Goal: Information Seeking & Learning: Learn about a topic

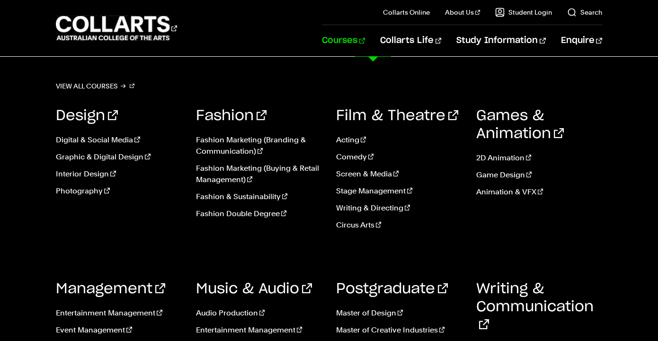
drag, startPoint x: 0, startPoint y: 0, endPoint x: 384, endPoint y: 40, distance: 386.4
click at [365, 40] on link "Courses" at bounding box center [343, 40] width 43 height 31
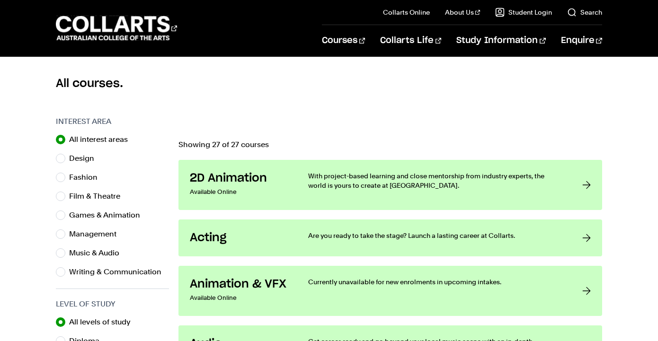
scroll to position [250, 0]
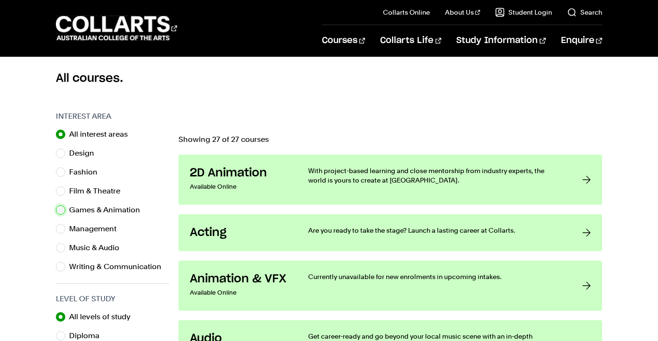
click at [63, 210] on input "Games & Animation" at bounding box center [60, 209] width 9 height 9
radio input "true"
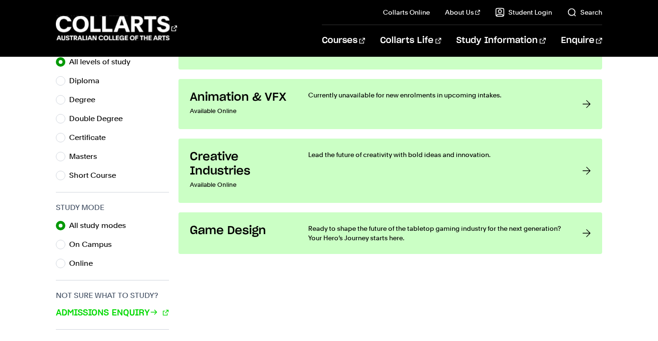
scroll to position [506, 0]
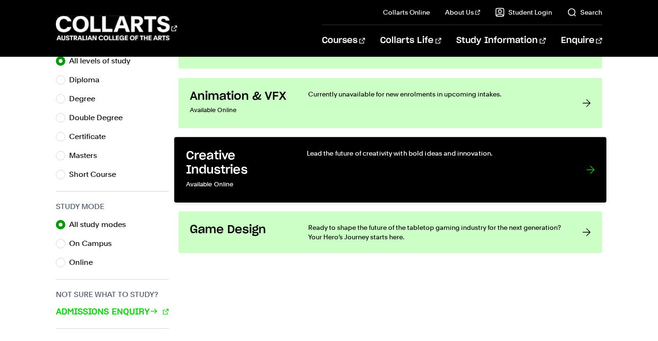
click at [263, 172] on h3 "Creative Industries" at bounding box center [236, 163] width 101 height 29
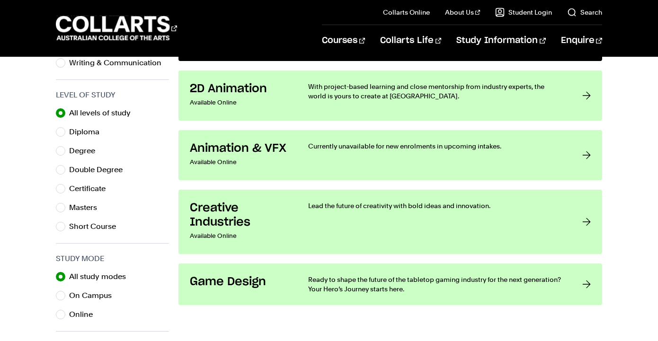
scroll to position [455, 0]
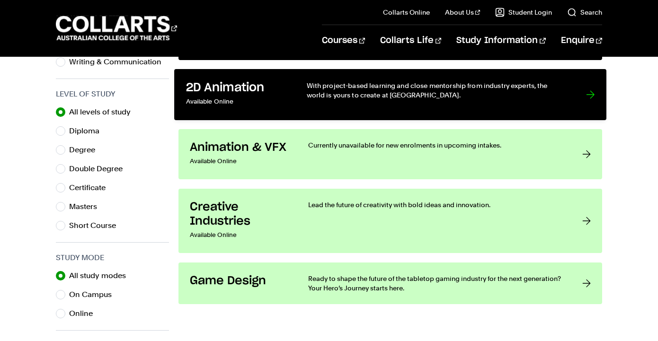
click at [255, 86] on h3 "2D Animation" at bounding box center [236, 87] width 101 height 15
click at [243, 89] on h3 "2D Animation" at bounding box center [236, 87] width 101 height 15
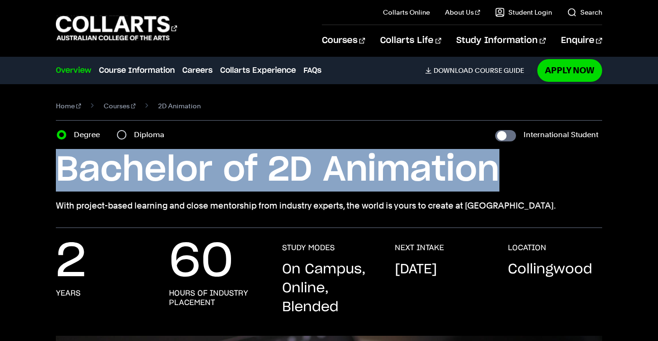
drag, startPoint x: 497, startPoint y: 173, endPoint x: 61, endPoint y: 161, distance: 436.5
click at [61, 161] on h1 "Bachelor of 2D Animation" at bounding box center [329, 170] width 546 height 43
copy h1 "Bachelor of 2D Animation"
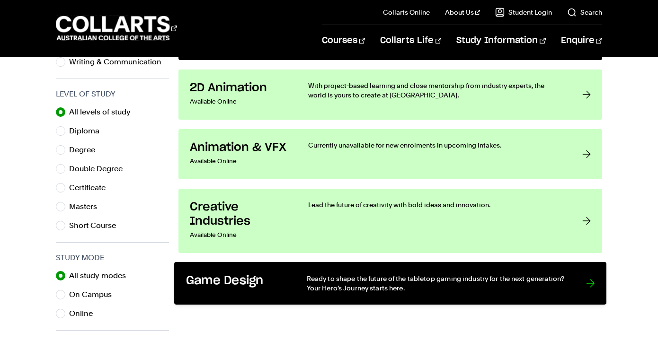
click at [219, 276] on h3 "Game Design" at bounding box center [236, 281] width 101 height 15
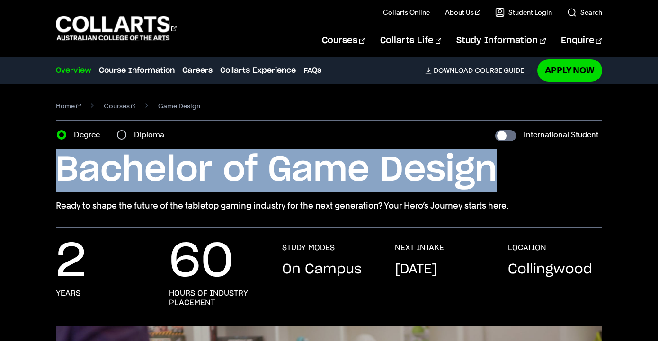
drag, startPoint x: 491, startPoint y: 168, endPoint x: 61, endPoint y: 161, distance: 430.3
click at [61, 161] on h1 "Bachelor of Game Design" at bounding box center [329, 170] width 546 height 43
copy h1 "Bachelor of Game Design"
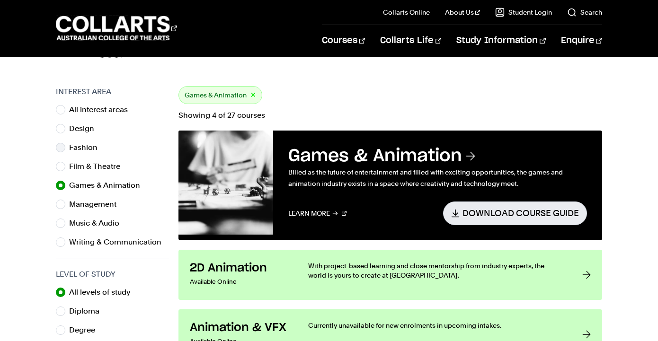
scroll to position [268, 0]
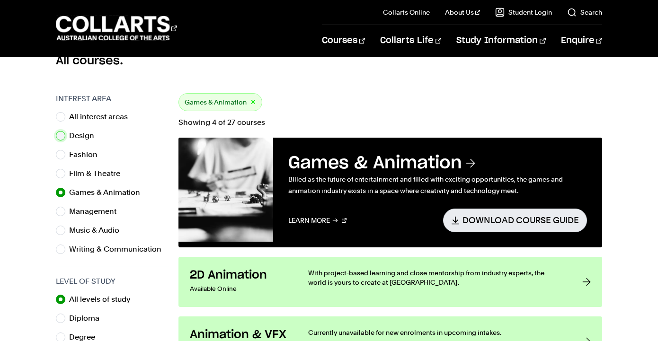
click at [62, 137] on input "Design" at bounding box center [60, 135] width 9 height 9
radio input "true"
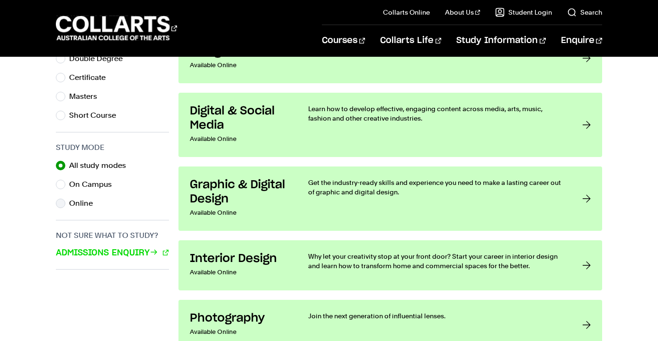
scroll to position [570, 0]
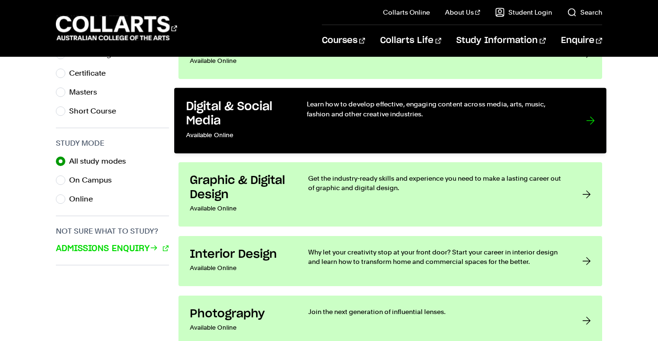
click at [590, 118] on div at bounding box center [590, 120] width 9 height 43
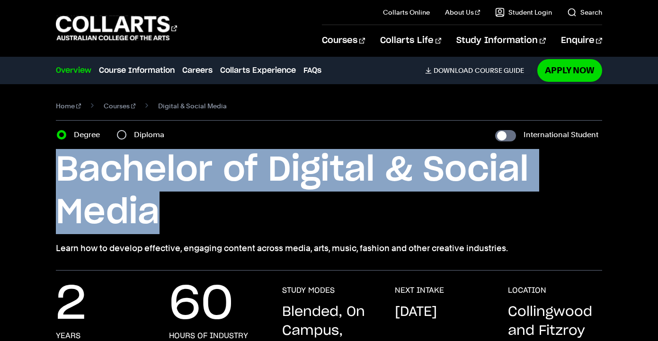
drag, startPoint x: 162, startPoint y: 211, endPoint x: 60, endPoint y: 177, distance: 107.8
click at [60, 177] on h1 "Bachelor of Digital & Social Media" at bounding box center [329, 191] width 546 height 85
copy h1 "Bachelor of Digital & Social Media"
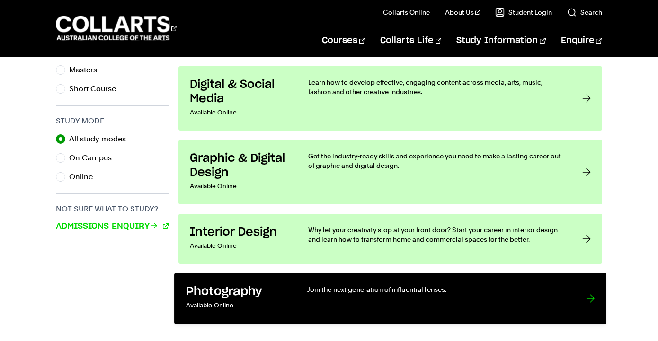
scroll to position [598, 0]
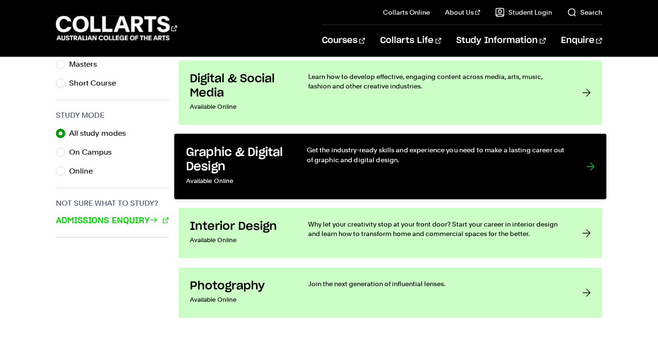
click at [594, 165] on div at bounding box center [590, 166] width 9 height 43
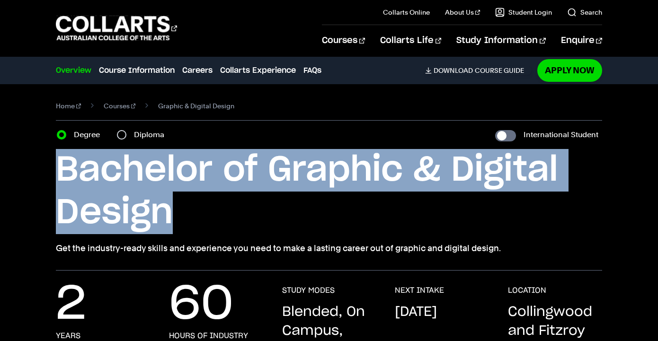
drag, startPoint x: 172, startPoint y: 209, endPoint x: 58, endPoint y: 175, distance: 118.6
click at [58, 175] on h1 "Bachelor of Graphic & Digital Design" at bounding box center [329, 191] width 546 height 85
copy h1 "Bachelor of Graphic & Digital Design"
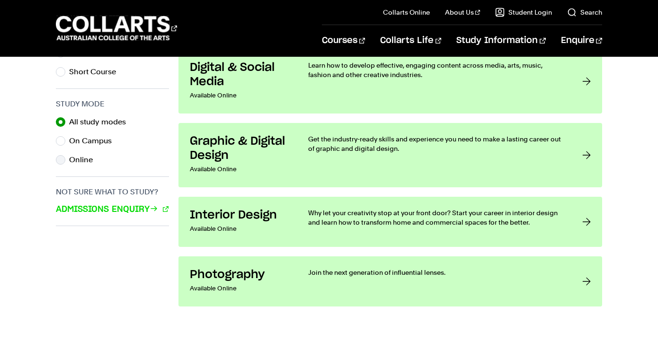
scroll to position [617, 0]
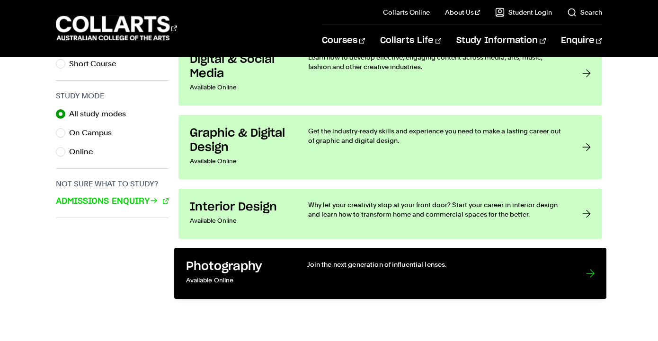
click at [592, 271] on div at bounding box center [590, 273] width 9 height 28
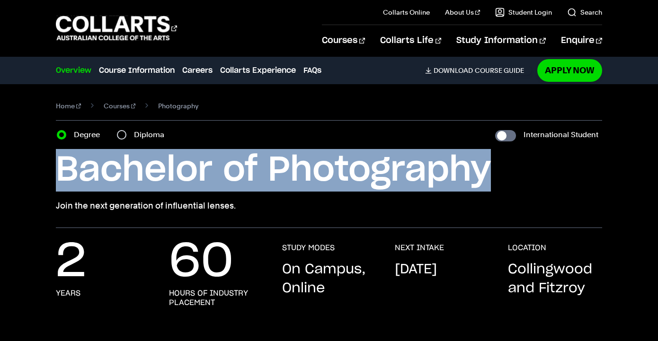
drag, startPoint x: 484, startPoint y: 168, endPoint x: 62, endPoint y: 164, distance: 422.2
click at [62, 164] on h1 "Bachelor of Photography" at bounding box center [329, 170] width 546 height 43
copy h1 "Bachelor of Photography"
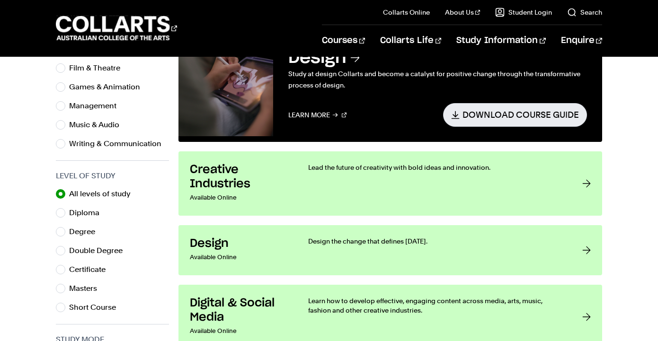
scroll to position [372, 0]
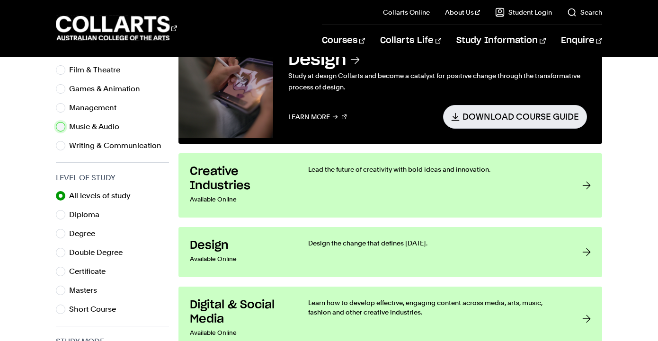
click at [64, 126] on input "Music & Audio" at bounding box center [60, 126] width 9 height 9
radio input "true"
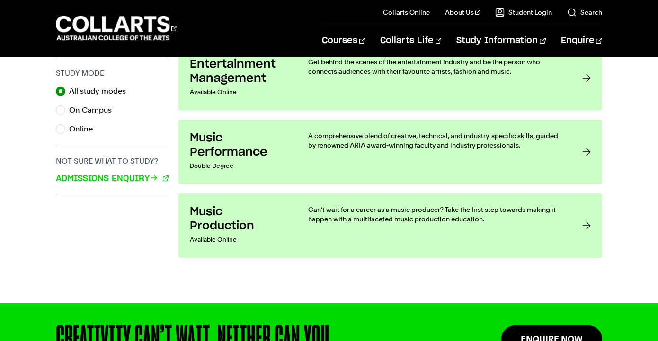
scroll to position [650, 0]
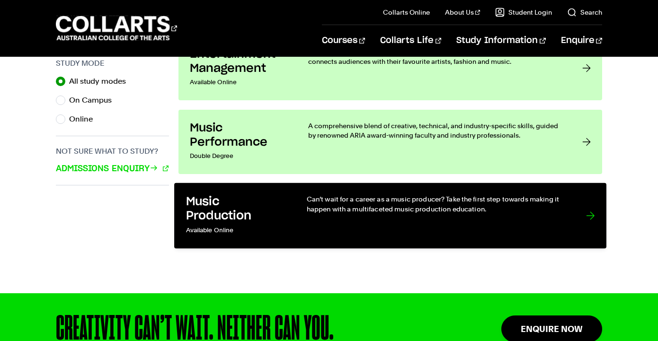
click at [592, 214] on div at bounding box center [590, 216] width 9 height 43
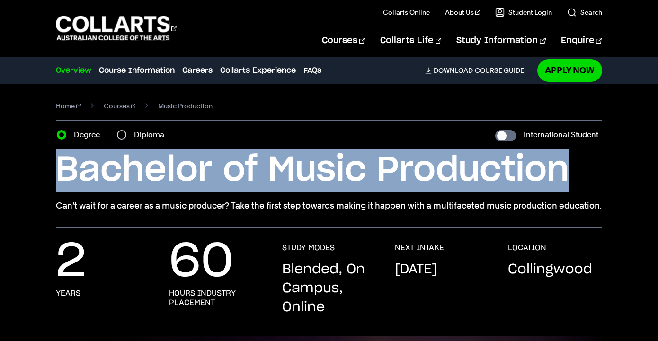
drag, startPoint x: 564, startPoint y: 168, endPoint x: 62, endPoint y: 161, distance: 501.8
click at [62, 161] on h1 "Bachelor of Music Production" at bounding box center [329, 170] width 546 height 43
copy h1 "Bachelor of Music Production"
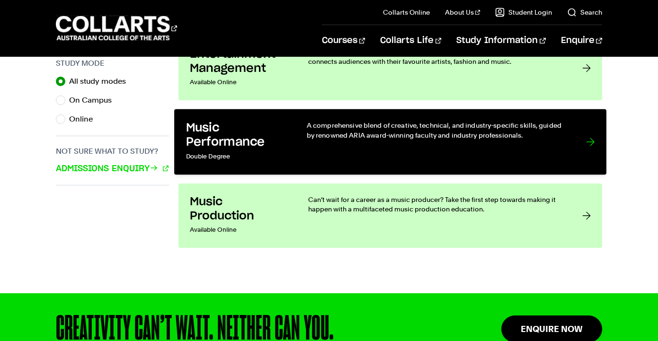
click at [592, 138] on div at bounding box center [590, 142] width 9 height 43
click at [588, 143] on div at bounding box center [590, 142] width 9 height 43
click at [589, 141] on div at bounding box center [590, 142] width 9 height 43
click at [590, 137] on div at bounding box center [590, 142] width 9 height 43
click at [587, 143] on div at bounding box center [590, 142] width 9 height 43
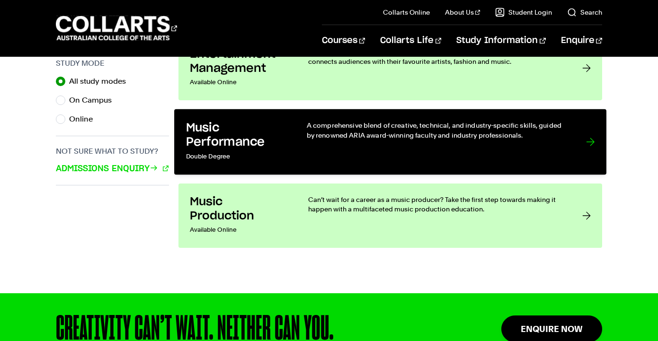
click at [587, 143] on div at bounding box center [590, 142] width 9 height 43
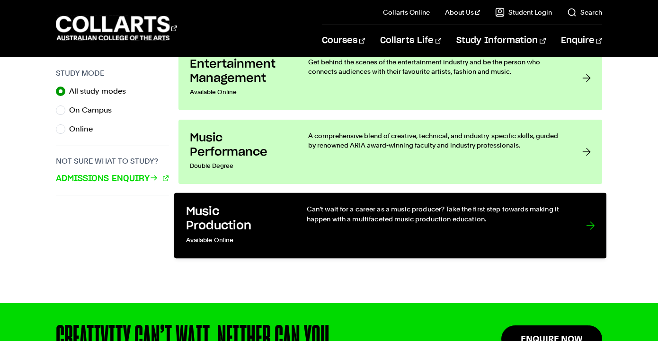
scroll to position [641, 0]
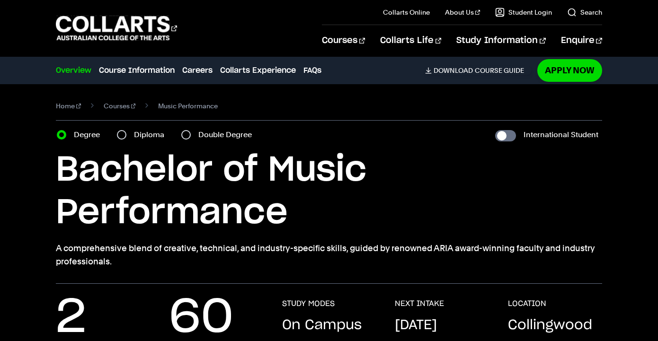
click at [288, 208] on h1 "Bachelor of Music Performance" at bounding box center [329, 191] width 546 height 85
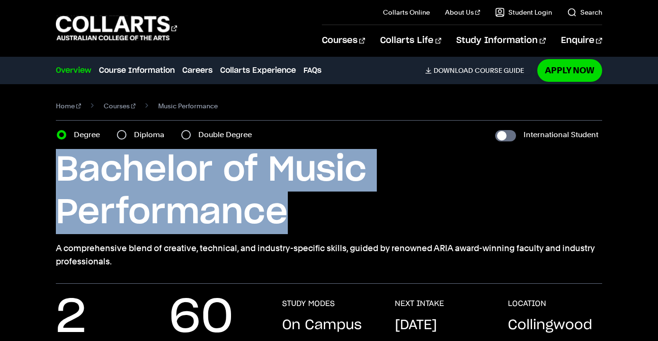
drag, startPoint x: 285, startPoint y: 212, endPoint x: 53, endPoint y: 177, distance: 235.1
click at [53, 176] on div "Home Courses Music Performance Course variant Degree Diploma Double Degree Inte…" at bounding box center [329, 184] width 658 height 200
copy h1 "Bachelor of Music Performance"
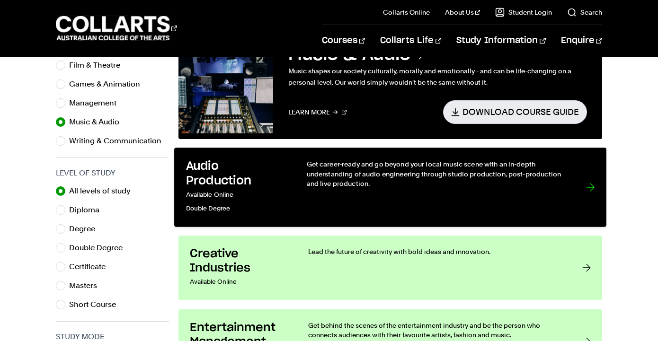
scroll to position [373, 0]
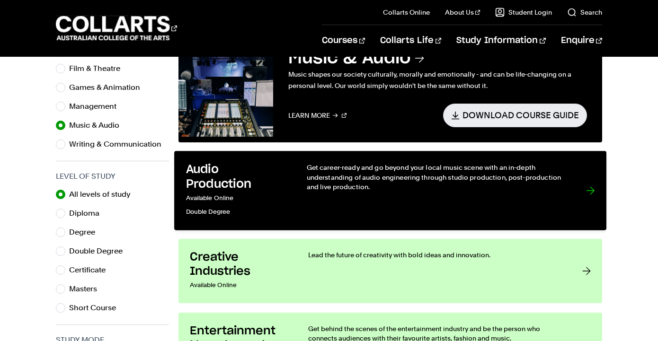
click at [591, 191] on div at bounding box center [590, 190] width 9 height 56
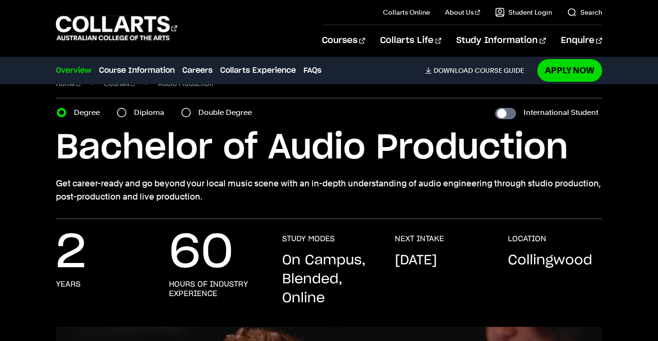
scroll to position [24, 0]
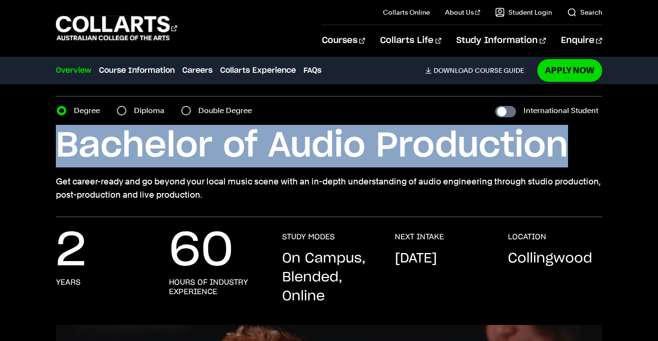
drag, startPoint x: 566, startPoint y: 150, endPoint x: 61, endPoint y: 131, distance: 505.8
click at [62, 131] on h1 "Bachelor of Audio Production" at bounding box center [329, 146] width 546 height 43
copy h1 "Bachelor of Audio Production"
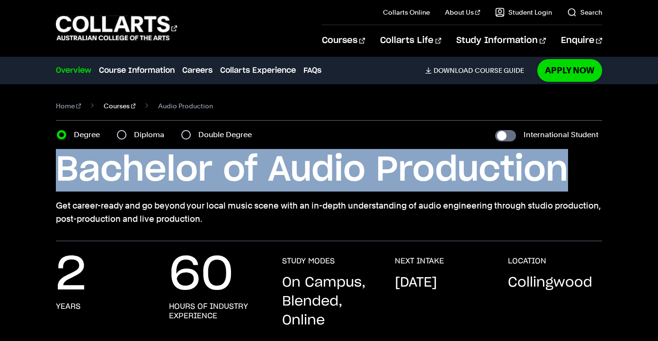
click at [104, 106] on link "Courses" at bounding box center [120, 105] width 32 height 13
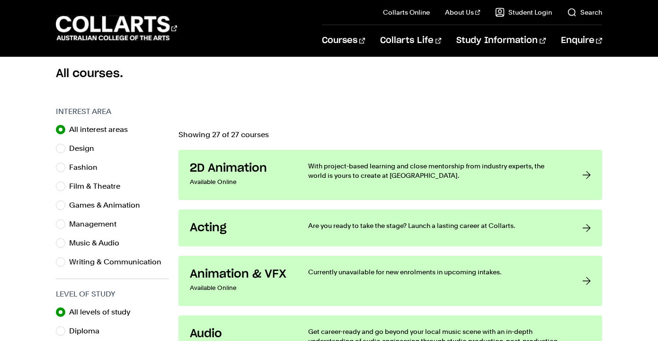
scroll to position [308, 0]
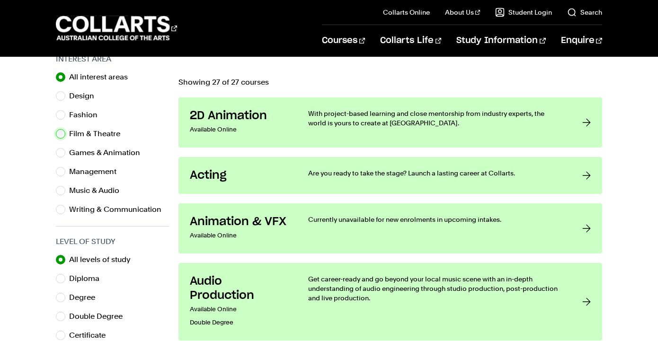
click at [62, 136] on input "Film & Theatre" at bounding box center [60, 133] width 9 height 9
radio input "true"
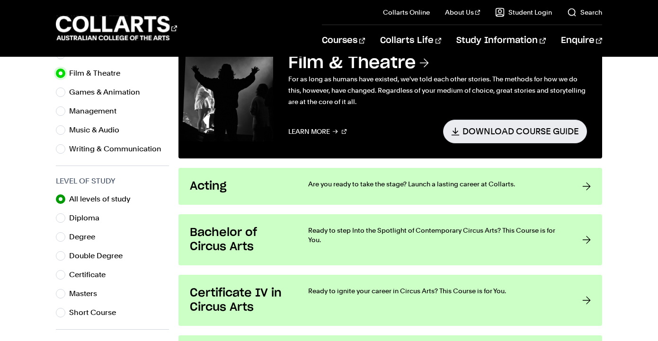
scroll to position [378, 0]
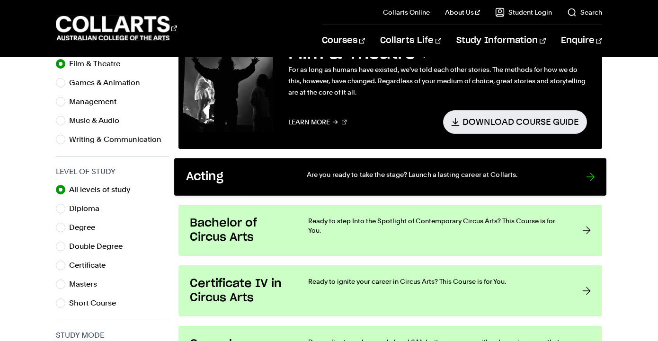
click at [586, 175] on div at bounding box center [590, 176] width 9 height 15
click at [590, 178] on div at bounding box center [590, 176] width 9 height 15
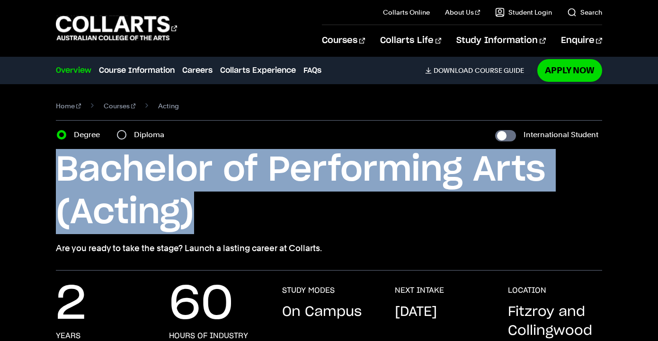
drag, startPoint x: 195, startPoint y: 206, endPoint x: 53, endPoint y: 178, distance: 144.3
click at [51, 176] on div "Home Courses Acting Course variant Degree Diploma International Student Bachelo…" at bounding box center [329, 177] width 658 height 186
copy h1 "Bachelor of Performing Arts (Acting)"
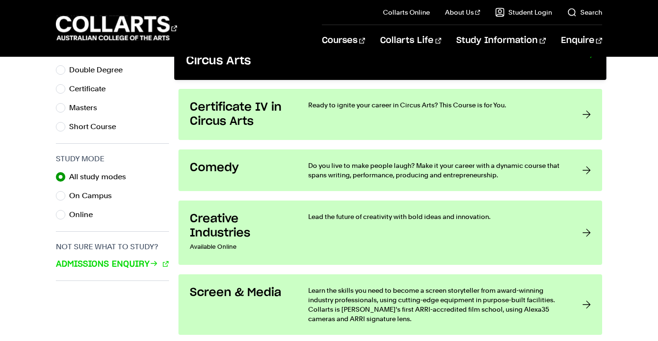
scroll to position [557, 0]
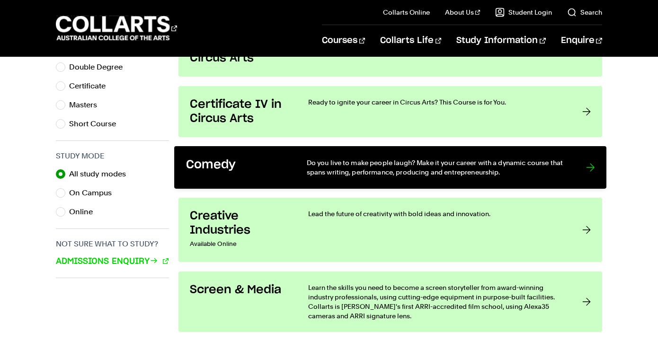
click at [594, 166] on div at bounding box center [590, 167] width 9 height 19
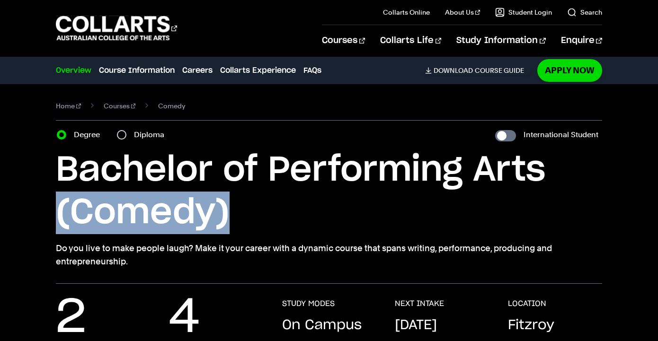
drag, startPoint x: 229, startPoint y: 209, endPoint x: 56, endPoint y: 213, distance: 172.8
click at [56, 213] on h1 "Bachelor of Performing Arts (Comedy)" at bounding box center [329, 191] width 546 height 85
copy h1 "(Comedy)"
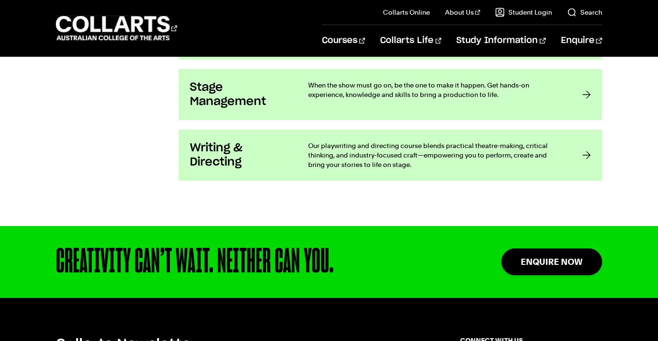
scroll to position [841, 0]
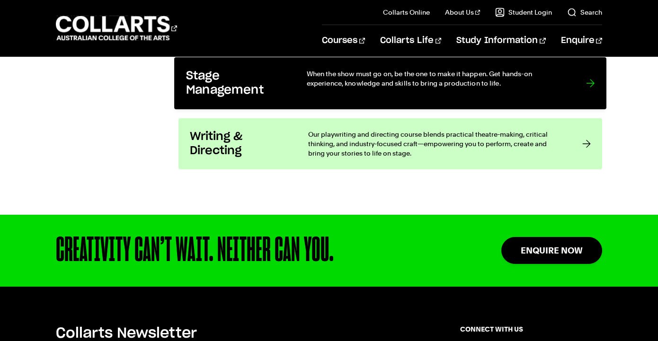
click at [589, 84] on div at bounding box center [590, 83] width 9 height 29
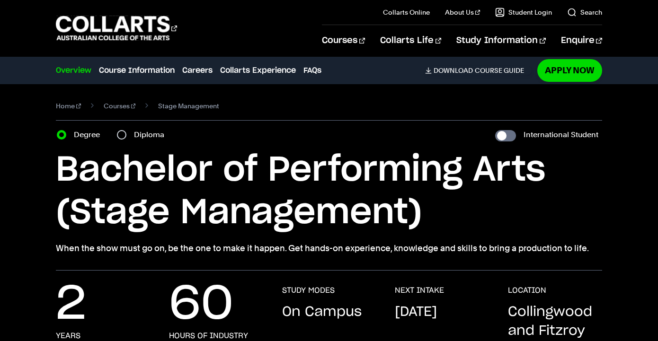
click at [427, 210] on h1 "Bachelor of Performing Arts (Stage Management)" at bounding box center [329, 191] width 546 height 85
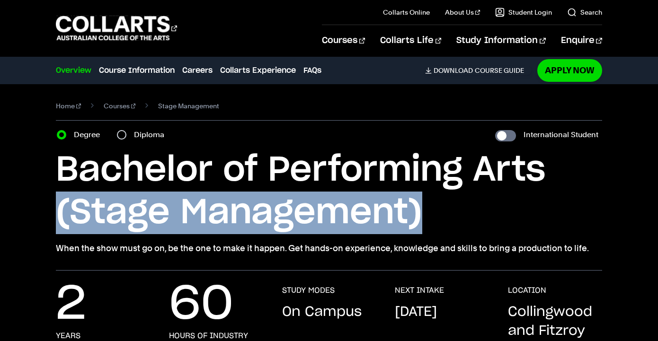
drag, startPoint x: 421, startPoint y: 210, endPoint x: 52, endPoint y: 205, distance: 369.2
click at [51, 205] on div "Home Courses Stage Management Course variant Degree Diploma International Stude…" at bounding box center [329, 177] width 658 height 186
copy h1 "(Stage Management)"
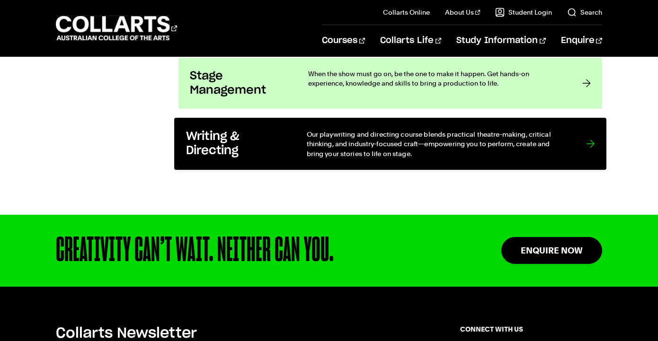
click at [589, 143] on div at bounding box center [590, 143] width 9 height 29
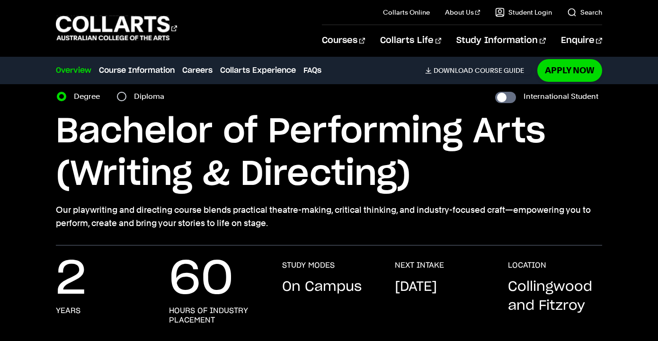
scroll to position [38, 0]
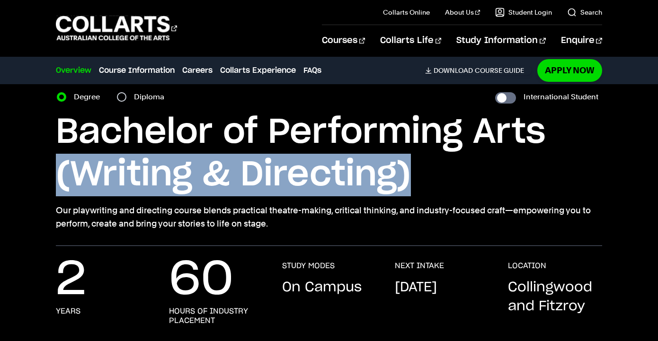
drag, startPoint x: 410, startPoint y: 172, endPoint x: 56, endPoint y: 168, distance: 353.6
click at [56, 168] on h1 "Bachelor of Performing Arts (Writing & Directing)" at bounding box center [329, 153] width 546 height 85
copy h1 "(Writing & Directing)"
click at [113, 70] on link "Course Information" at bounding box center [137, 70] width 76 height 11
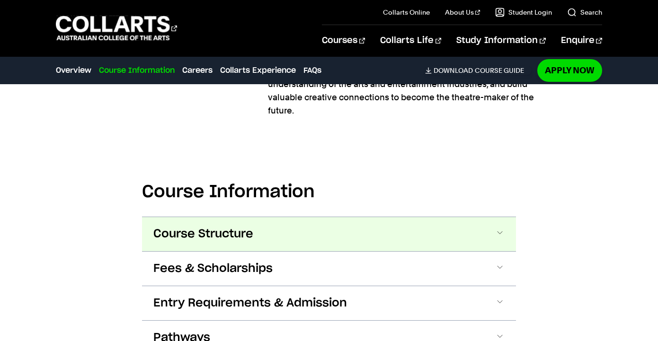
scroll to position [983, 0]
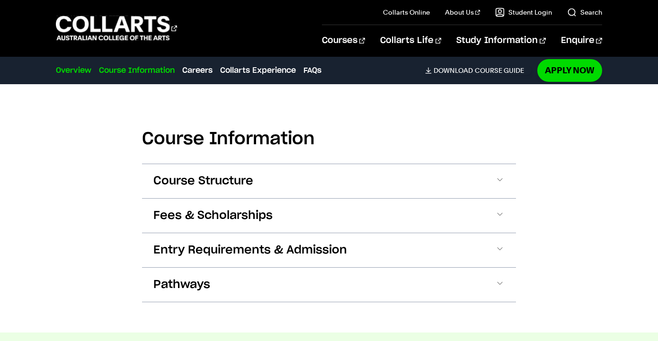
click at [71, 70] on link "Overview" at bounding box center [73, 70] width 35 height 11
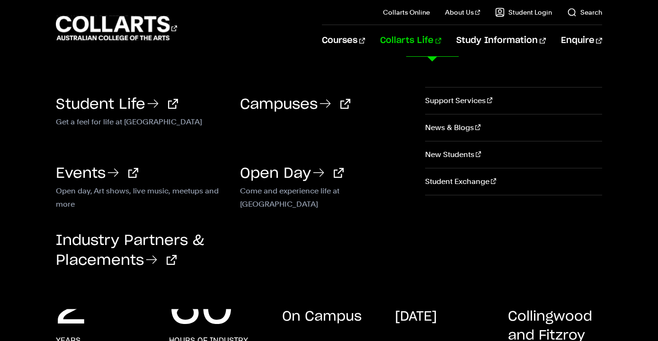
scroll to position [0, 0]
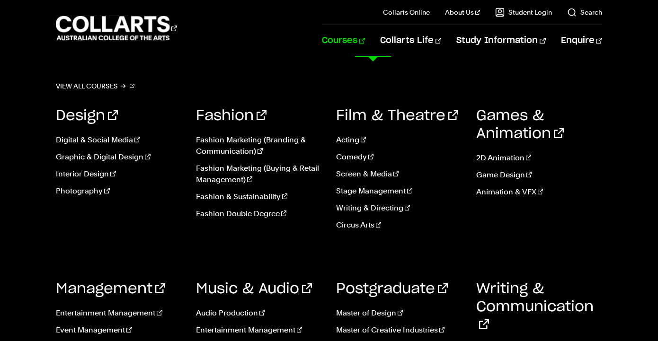
click at [365, 41] on link "Courses" at bounding box center [343, 40] width 43 height 31
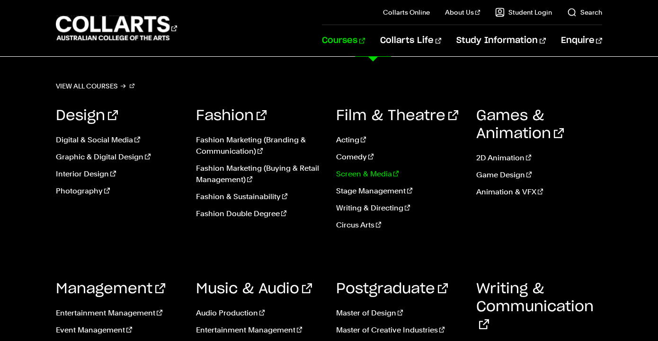
click at [352, 175] on link "Screen & Media" at bounding box center [399, 173] width 126 height 11
click at [351, 173] on link "Screen & Media" at bounding box center [399, 173] width 126 height 11
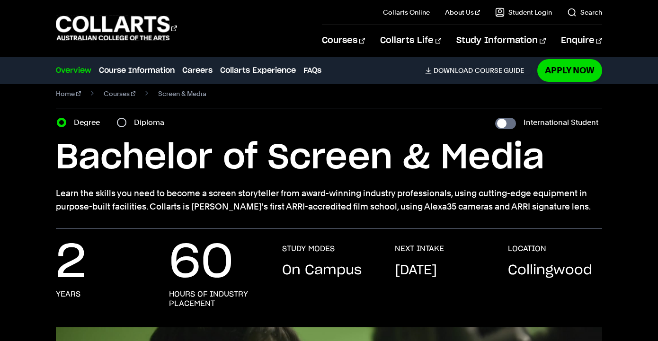
scroll to position [14, 0]
